Goal: Find specific page/section: Find specific page/section

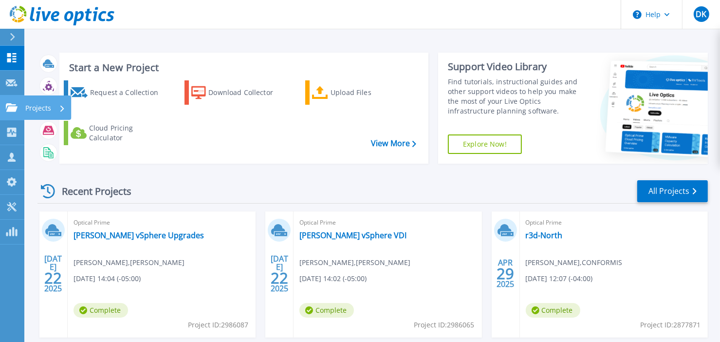
click at [7, 103] on icon at bounding box center [12, 107] width 12 height 8
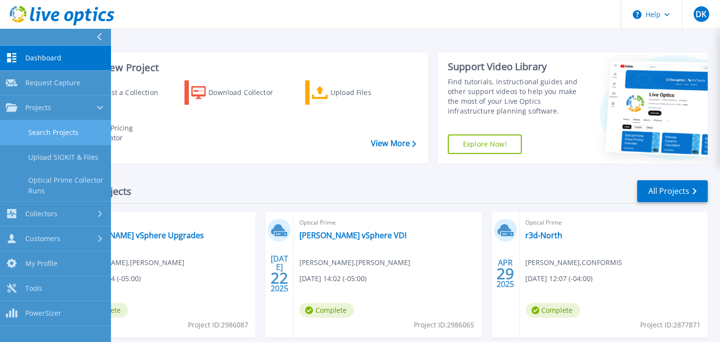
click at [47, 129] on link "Search Projects" at bounding box center [55, 132] width 111 height 25
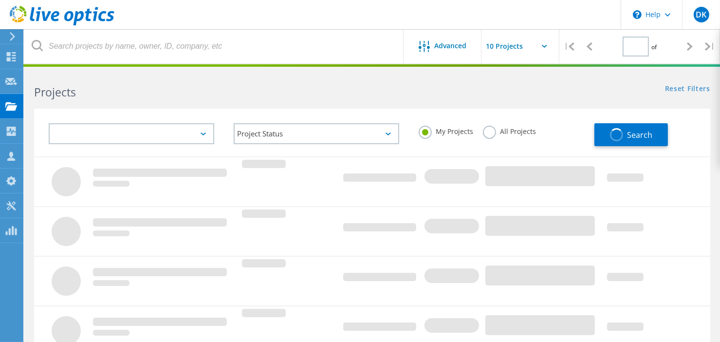
type input "1"
